Goal: Navigation & Orientation: Find specific page/section

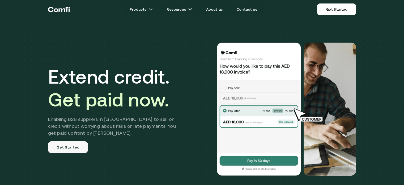
click at [64, 148] on link "Get Started" at bounding box center [68, 147] width 40 height 12
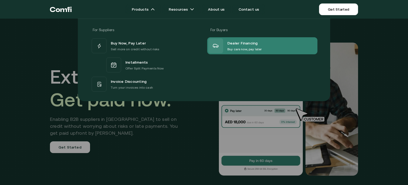
click at [218, 48] on icon at bounding box center [216, 46] width 6 height 6
